Goal: Information Seeking & Learning: Learn about a topic

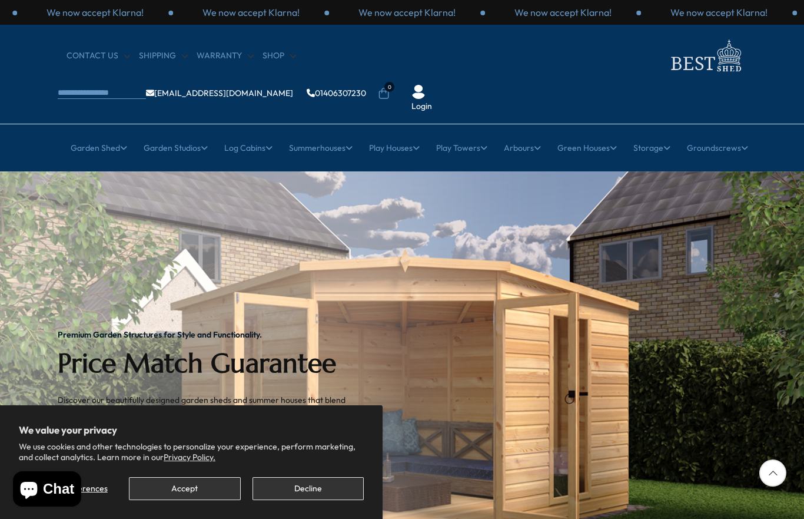
click at [288, 485] on button "Decline" at bounding box center [308, 488] width 111 height 23
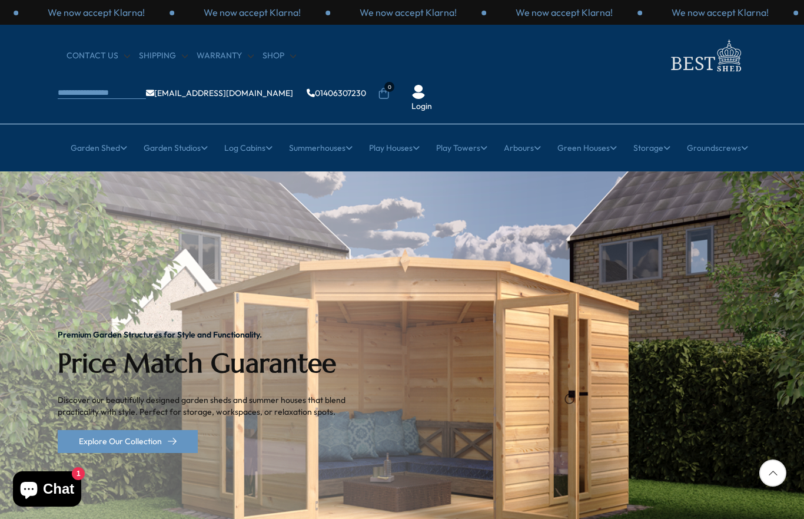
click at [479, 293] on link "8x6 Sheds" at bounding box center [481, 303] width 39 height 21
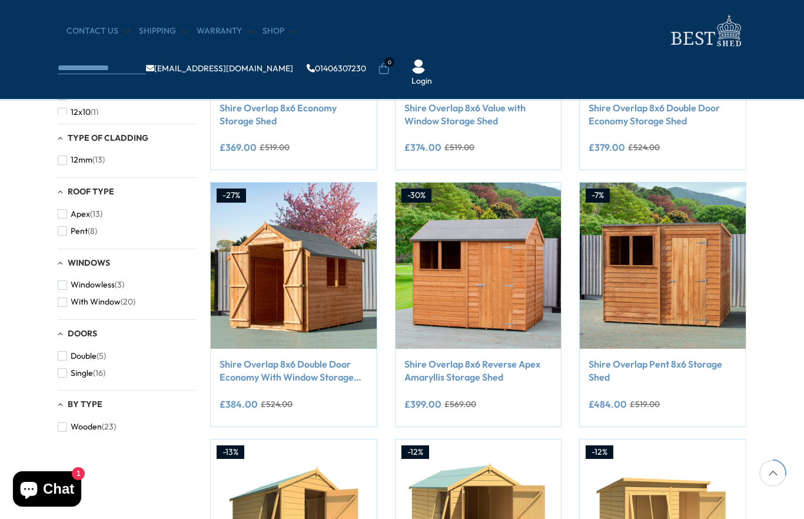
scroll to position [368, 0]
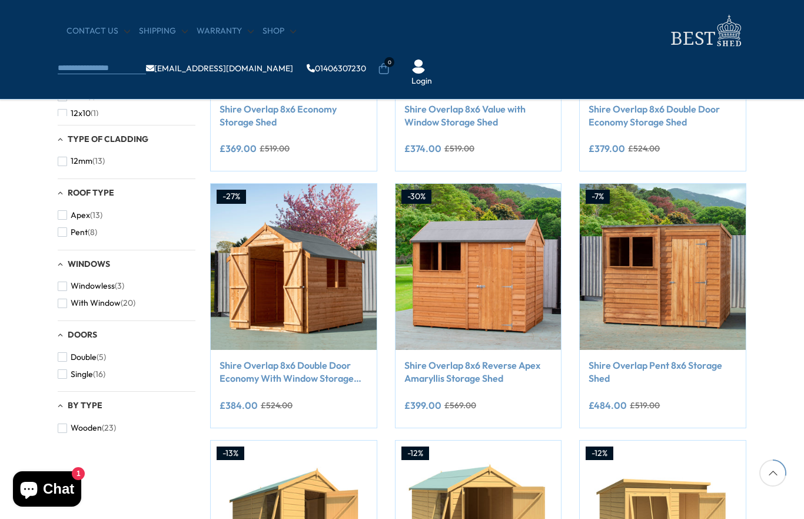
click at [470, 237] on img at bounding box center [479, 267] width 166 height 166
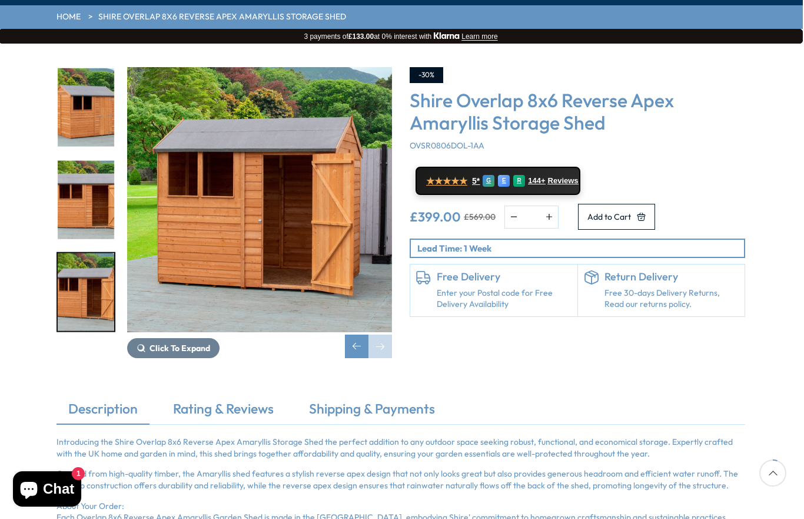
scroll to position [166, 2]
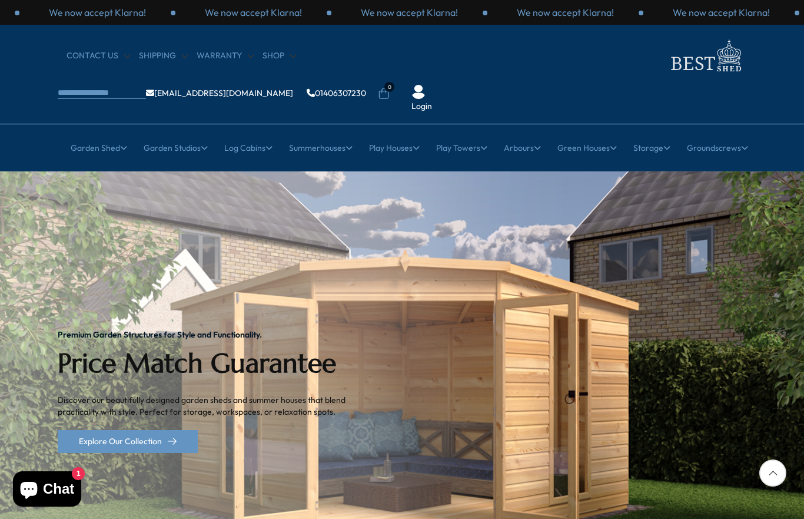
click at [480, 293] on link "8x6 Sheds" at bounding box center [481, 303] width 39 height 21
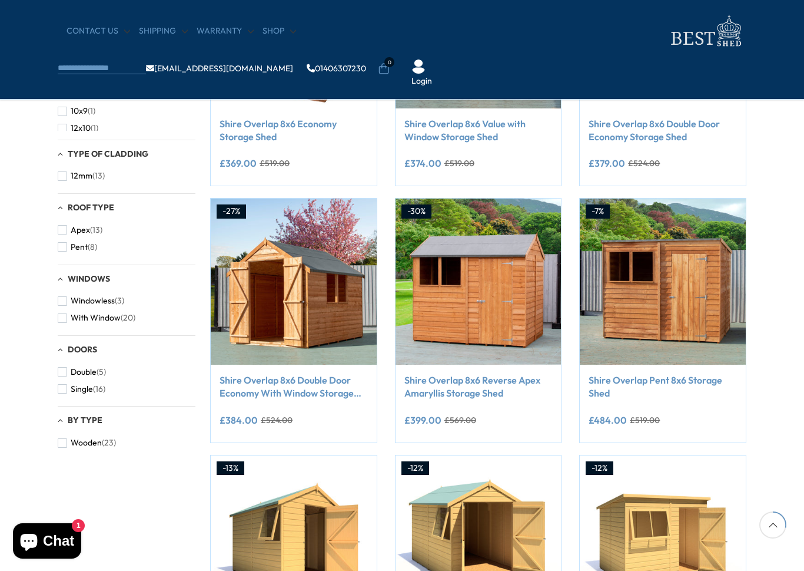
scroll to position [354, 0]
click at [65, 313] on span "button" at bounding box center [62, 317] width 9 height 9
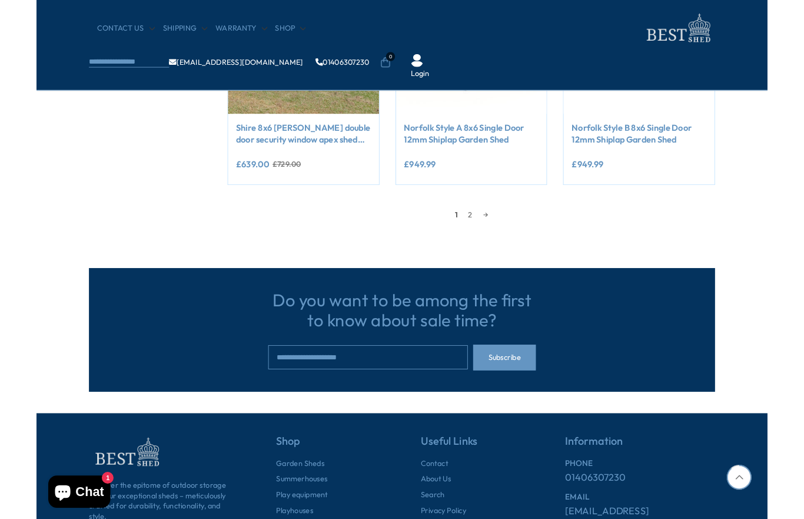
scroll to position [1091, 0]
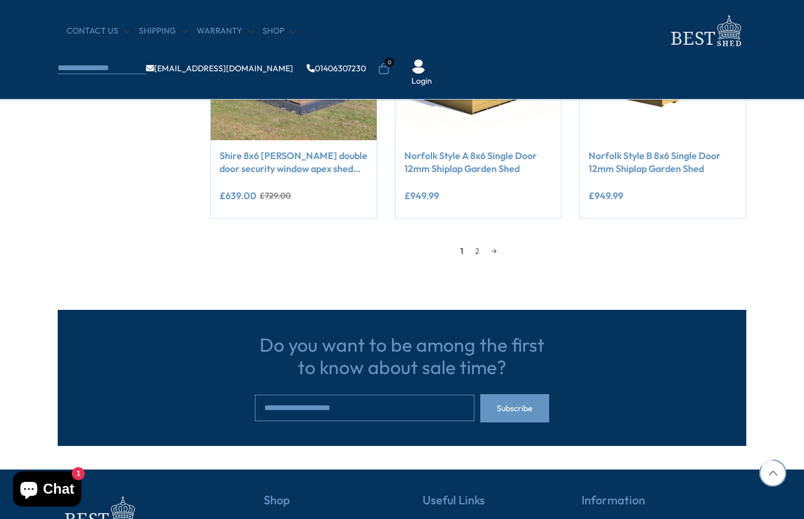
click at [476, 248] on link "2" at bounding box center [477, 251] width 16 height 18
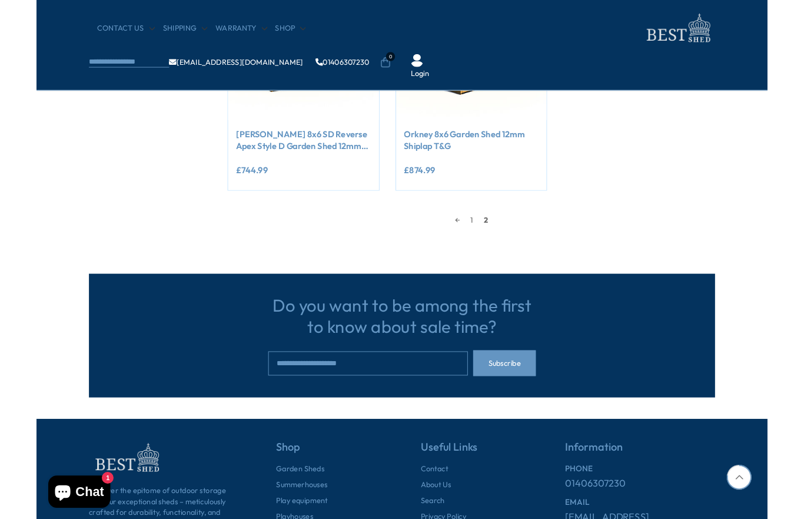
scroll to position [813, 0]
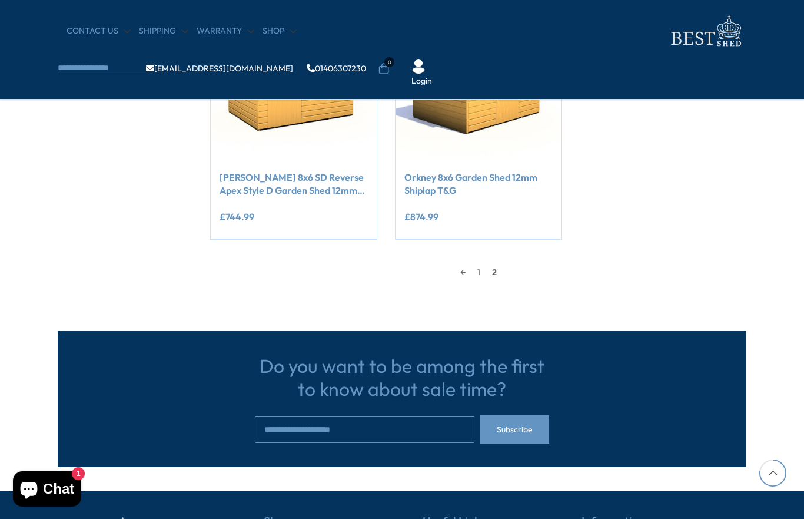
click at [478, 267] on link "1" at bounding box center [479, 272] width 15 height 18
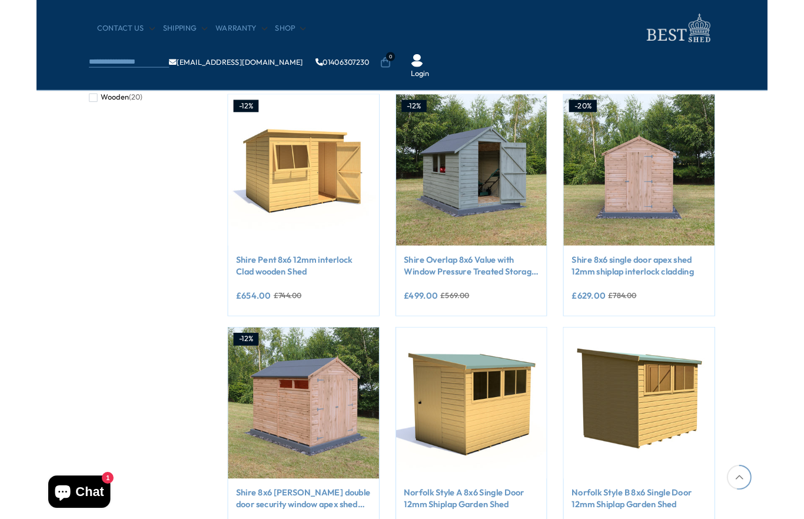
scroll to position [716, 0]
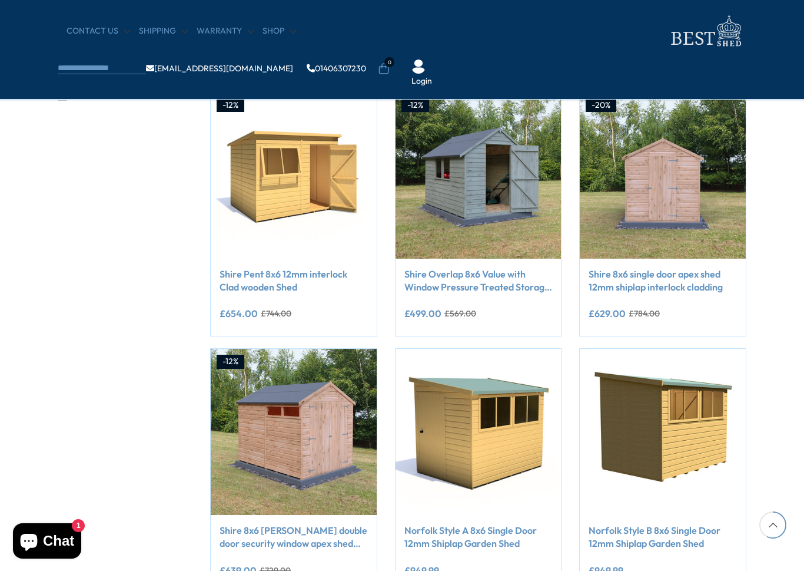
click at [473, 170] on img at bounding box center [479, 175] width 166 height 166
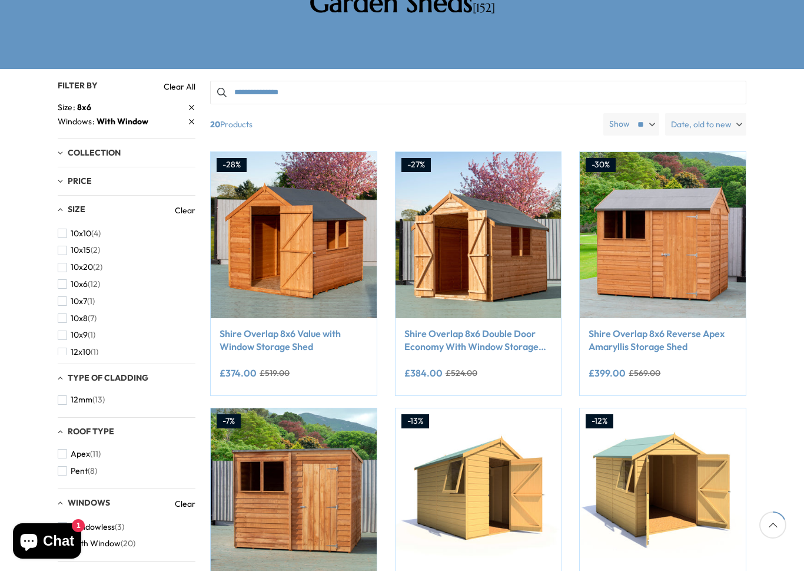
scroll to position [249, 0]
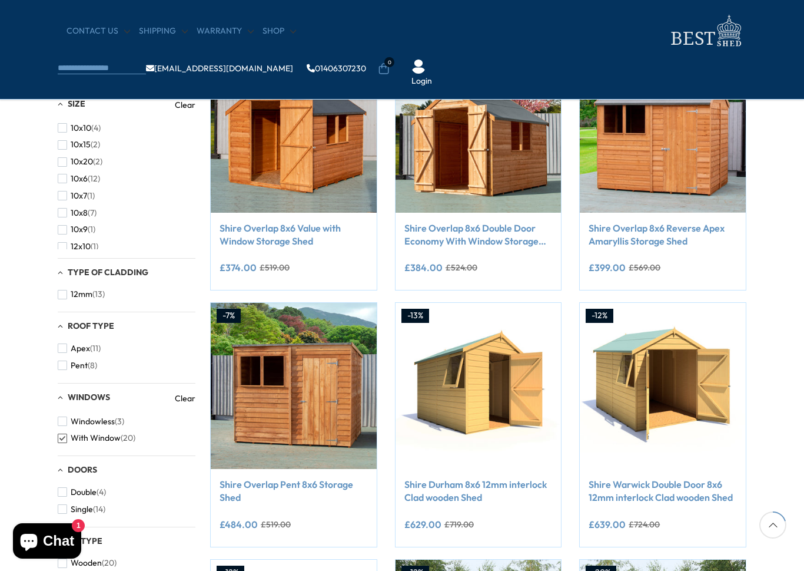
click at [659, 115] on img at bounding box center [663, 130] width 166 height 166
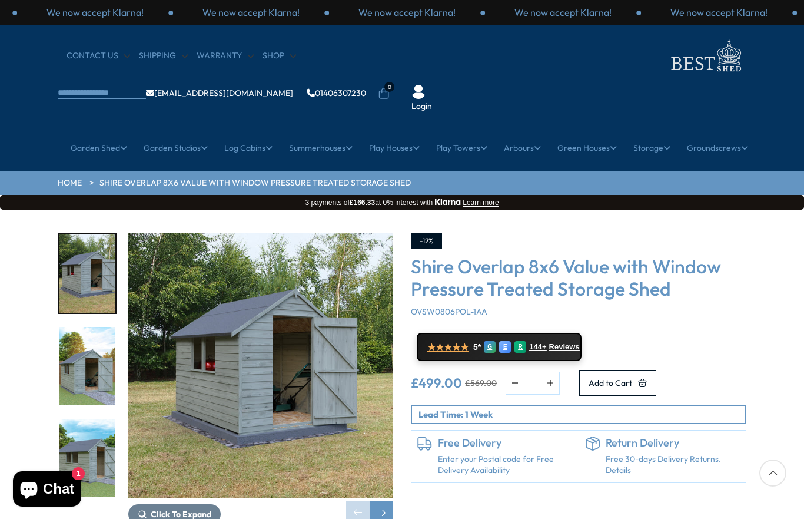
click at [256, 306] on img "1 / 21" at bounding box center [260, 365] width 265 height 265
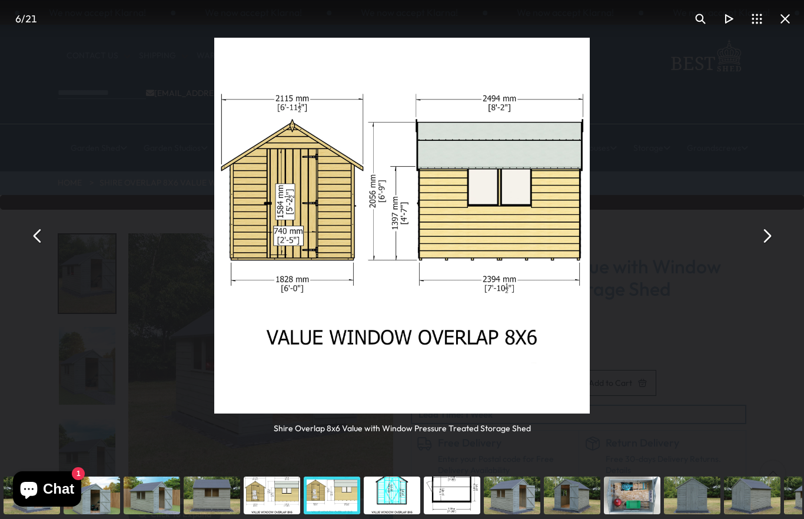
click at [790, 18] on button "You can close this modal content with the ESC key" at bounding box center [785, 19] width 28 height 28
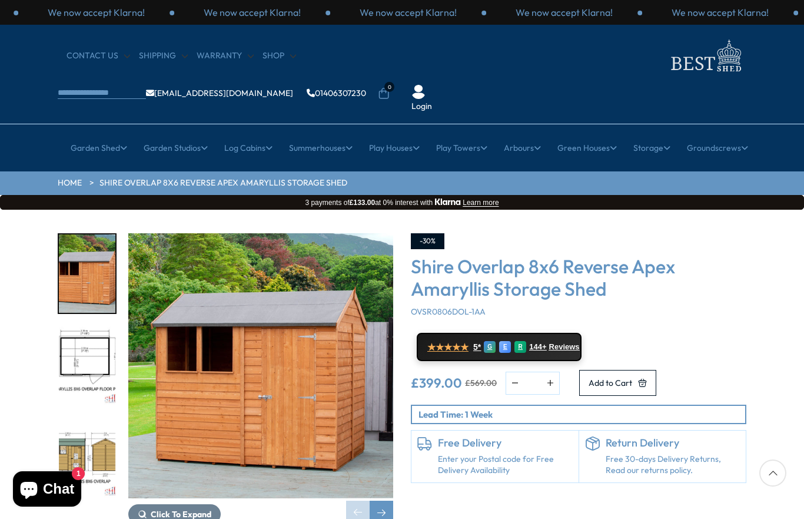
click at [228, 317] on img "1 / 8" at bounding box center [260, 365] width 265 height 265
